Goal: Navigation & Orientation: Find specific page/section

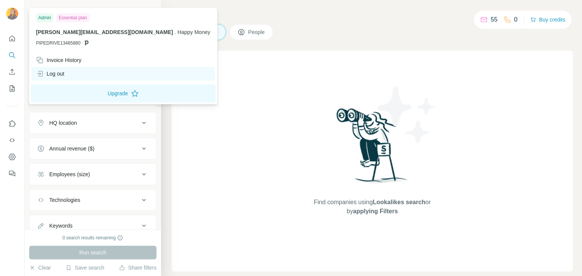
click at [52, 74] on div "Log out" at bounding box center [50, 74] width 28 height 8
